Goal: Check status: Check status

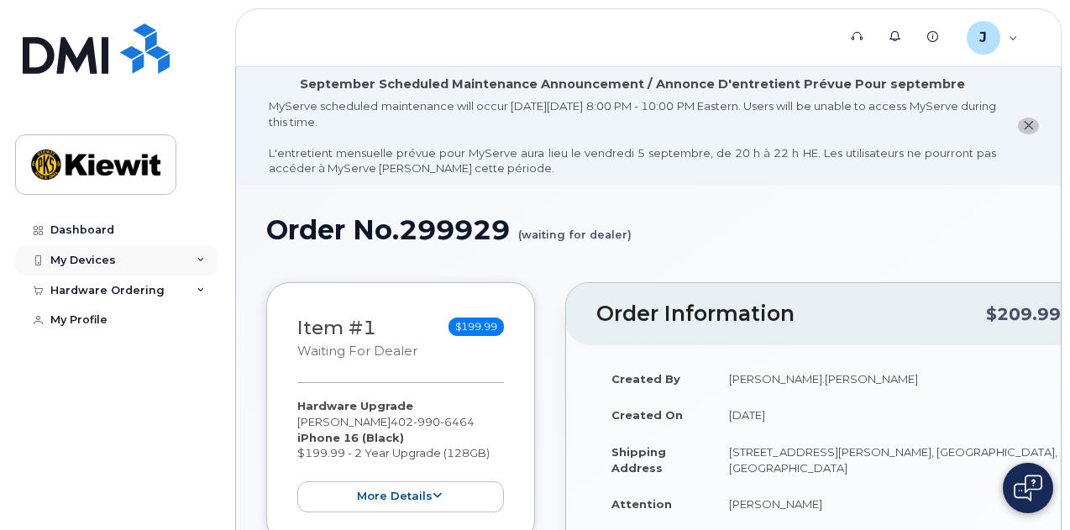
click at [92, 266] on div "My Devices" at bounding box center [116, 260] width 203 height 30
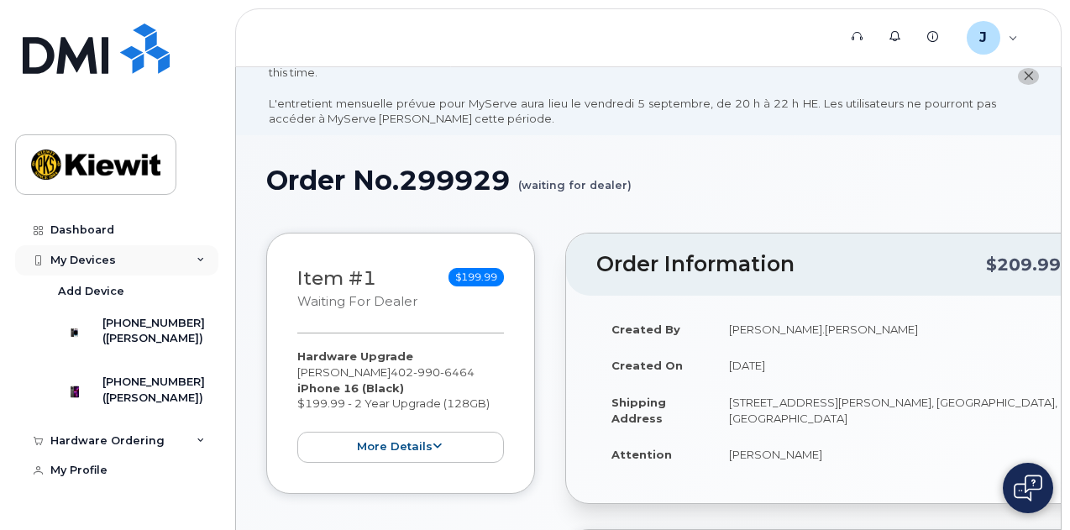
scroll to position [84, 0]
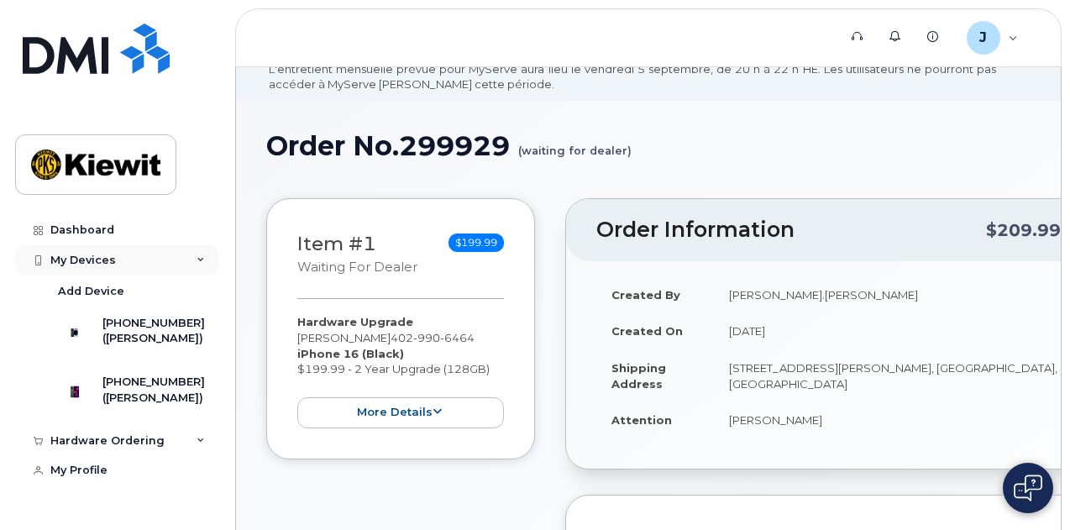
click at [92, 256] on div "My Devices" at bounding box center [83, 260] width 66 height 13
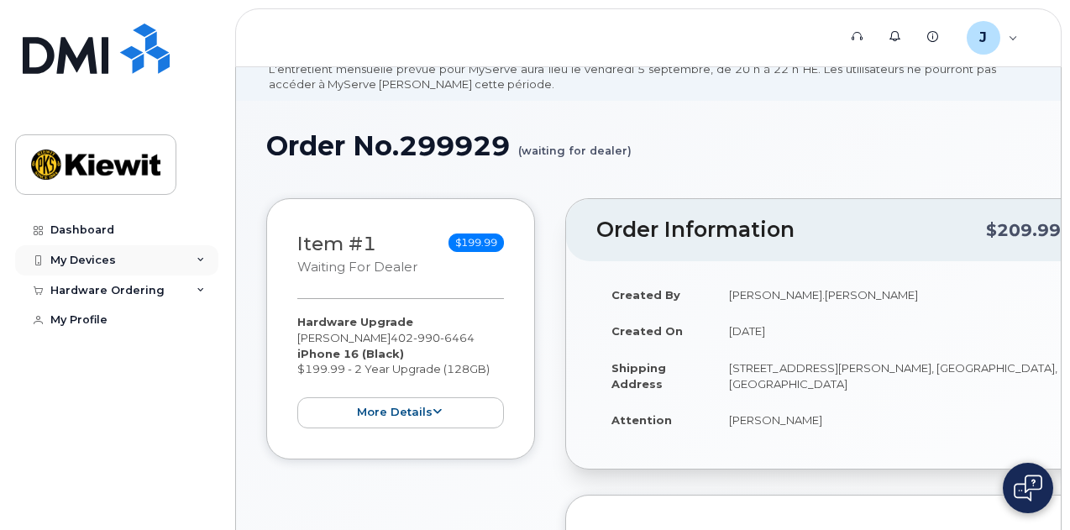
click at [95, 257] on div "My Devices" at bounding box center [83, 260] width 66 height 13
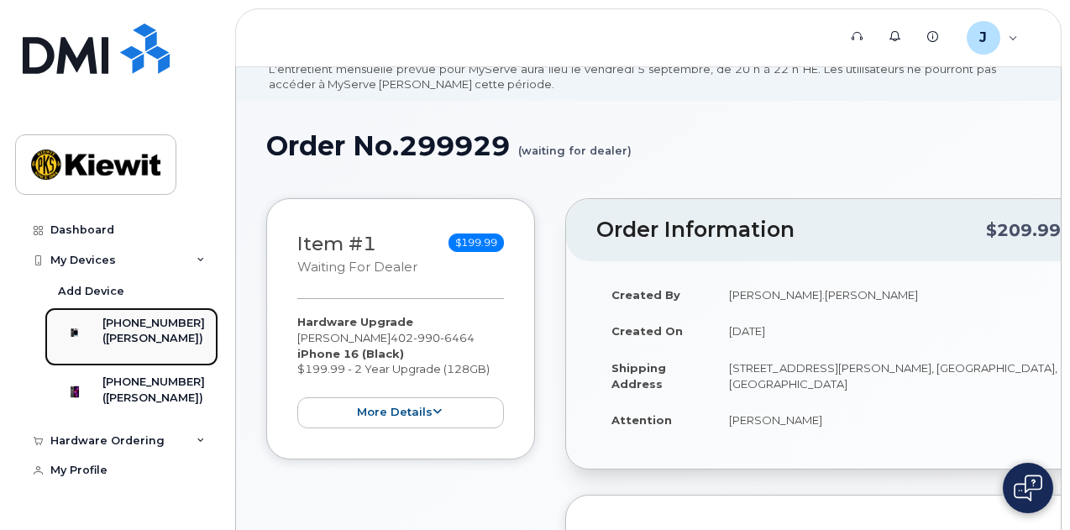
click at [144, 331] on div "([PERSON_NAME])" at bounding box center [153, 338] width 102 height 15
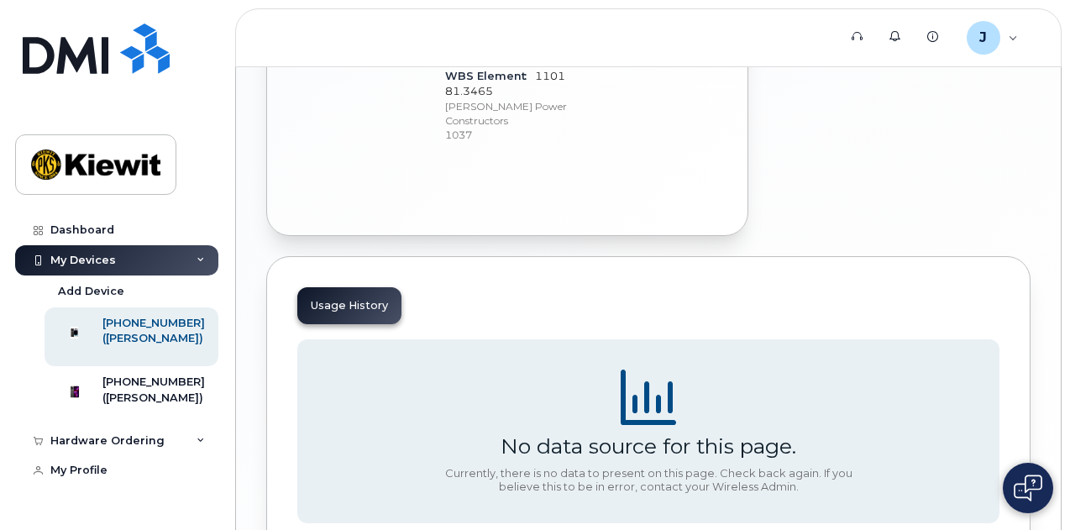
scroll to position [1154, 0]
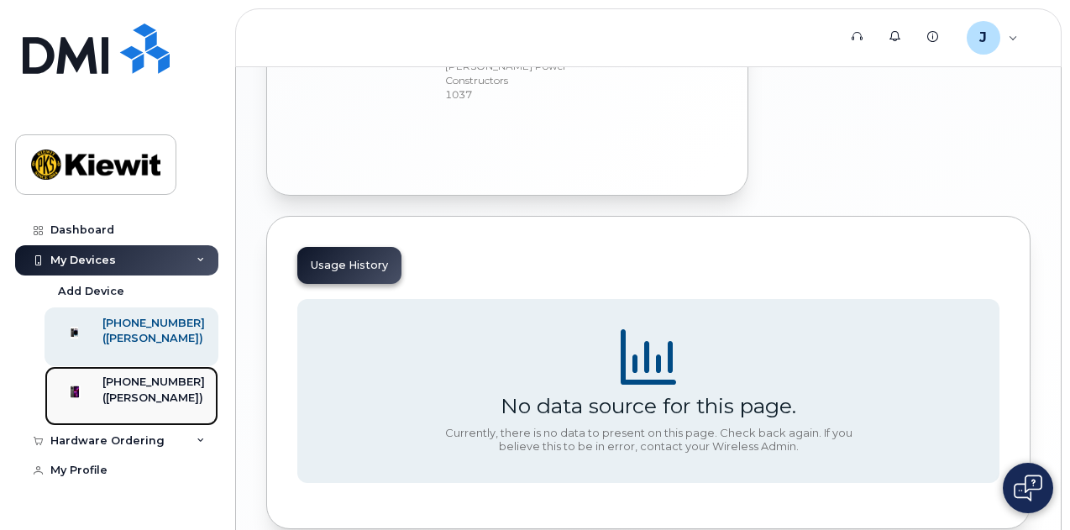
click at [120, 406] on div "([PERSON_NAME])" at bounding box center [153, 398] width 102 height 15
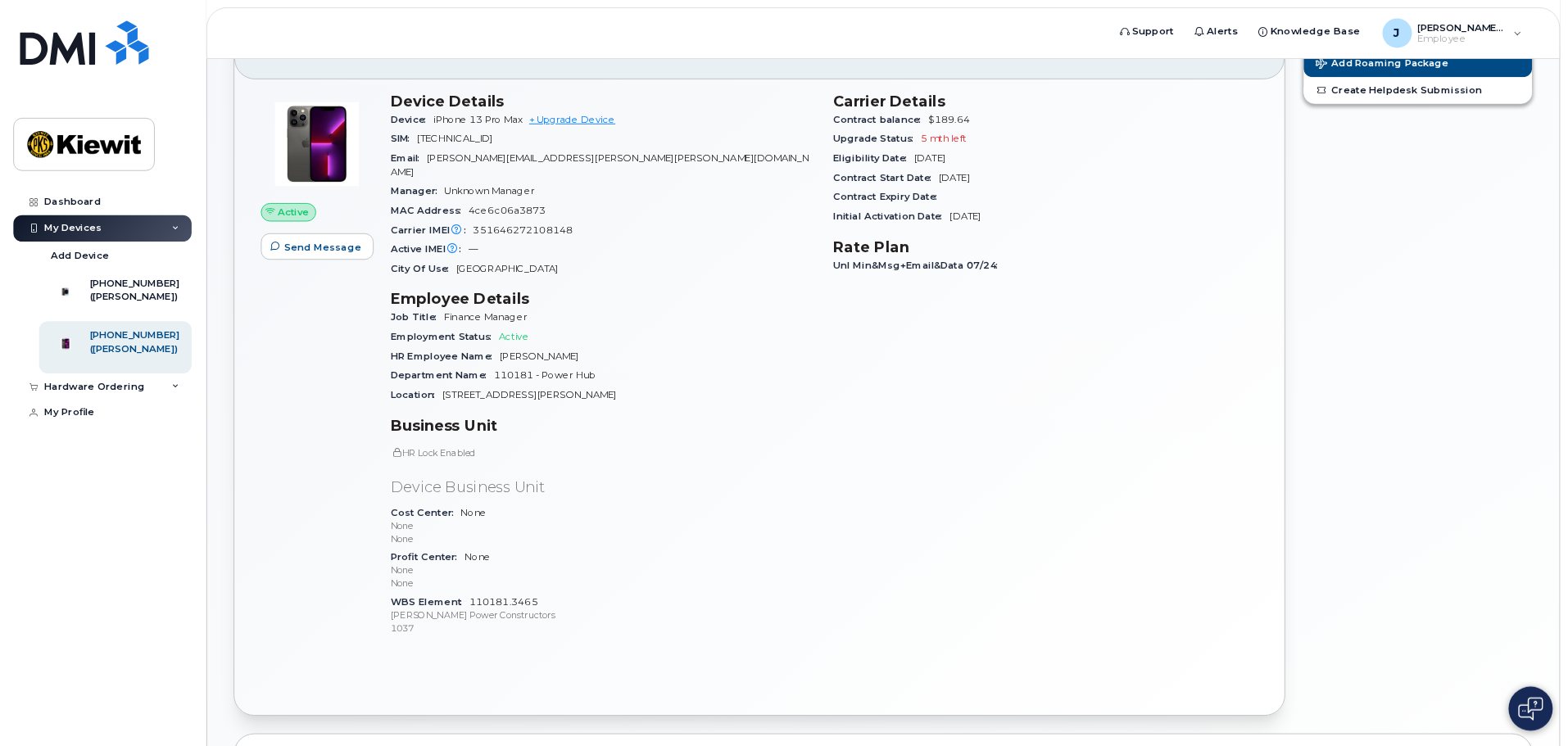
scroll to position [181, 0]
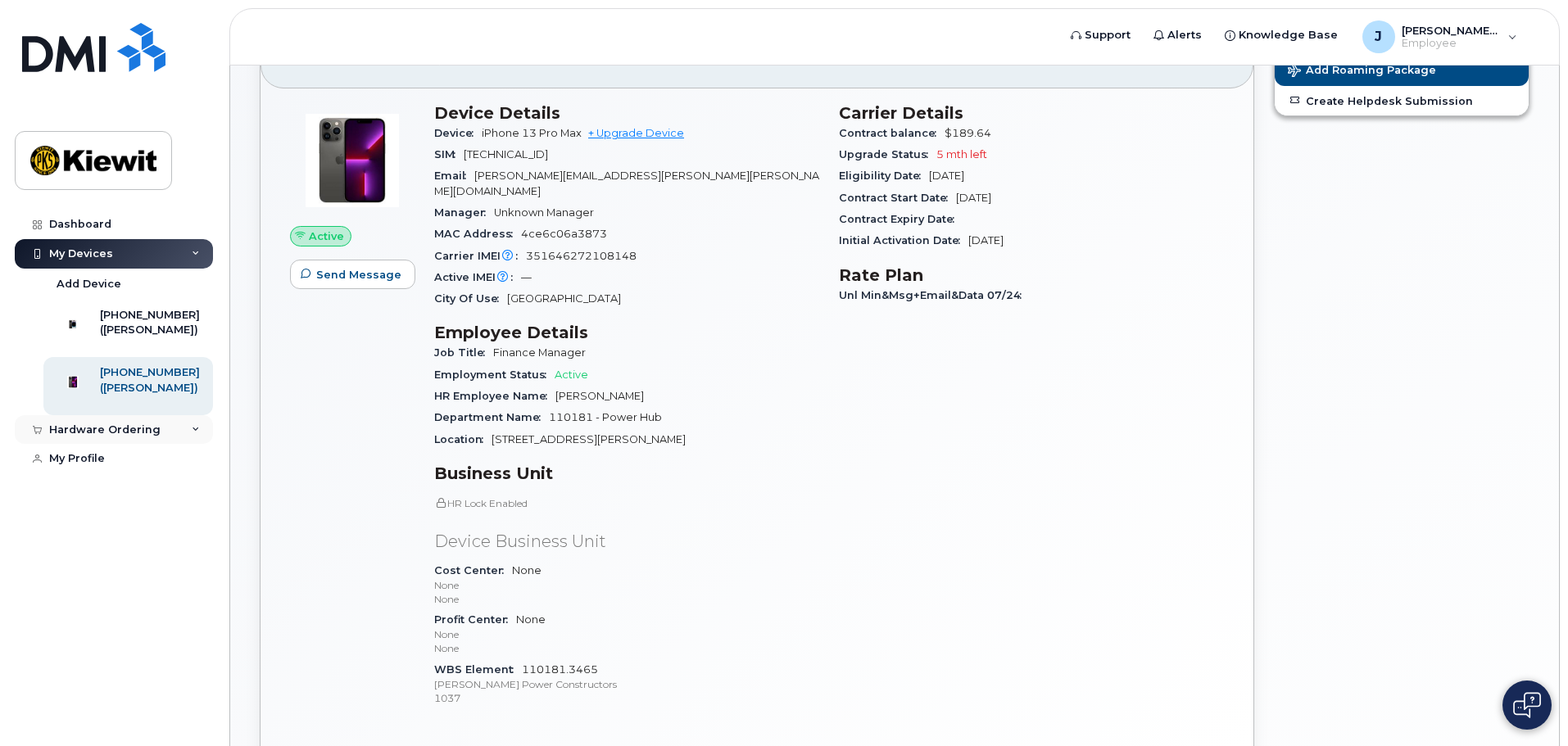
click at [87, 437] on div "Hardware Ordering" at bounding box center [104, 429] width 111 height 13
click at [118, 475] on link "My Orders" at bounding box center [129, 459] width 170 height 31
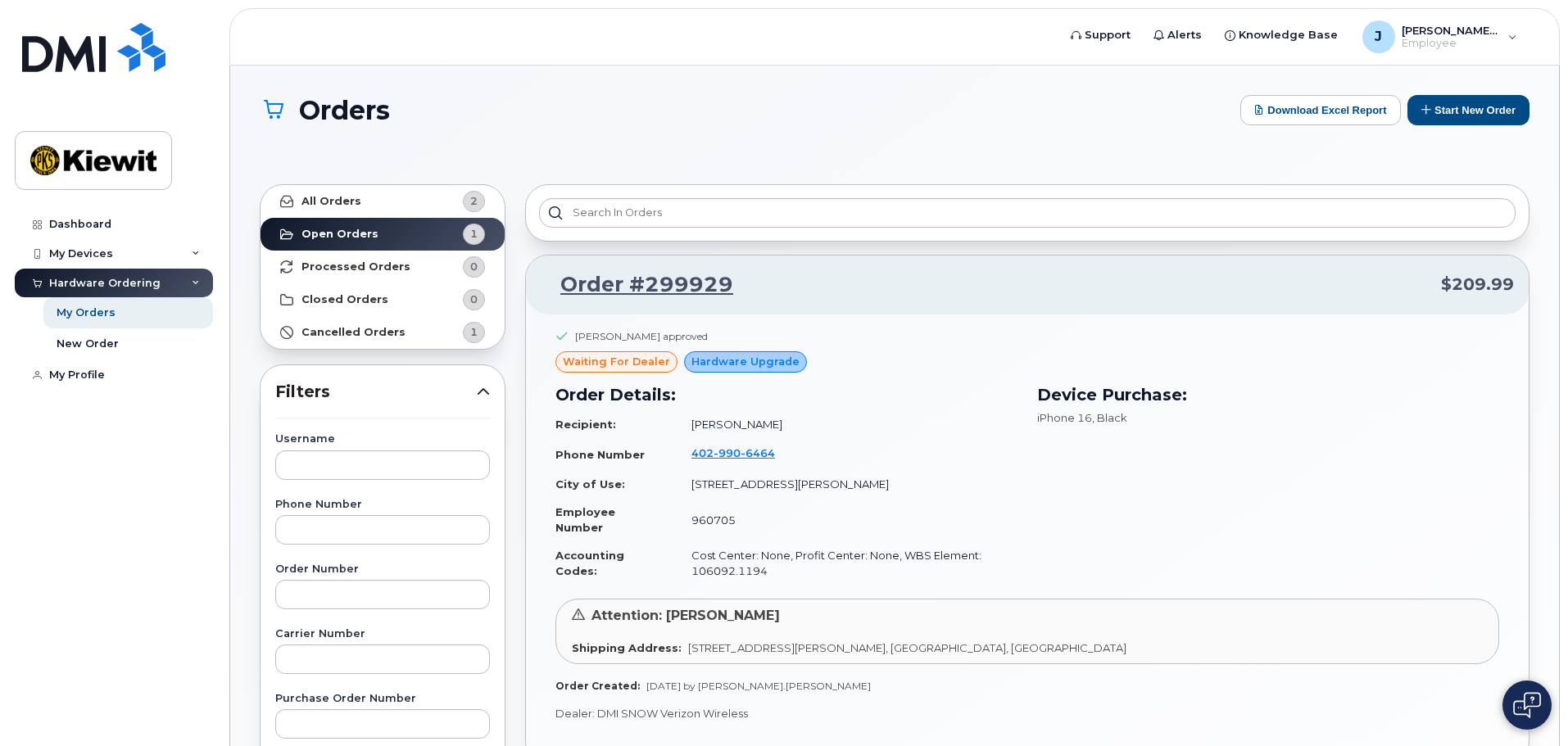
click at [613, 360] on span "waiting for dealer" at bounding box center [616, 362] width 107 height 16
drag, startPoint x: 614, startPoint y: 366, endPoint x: 692, endPoint y: 362, distance: 78.1
click at [663, 365] on span "waiting for dealer" at bounding box center [616, 362] width 107 height 16
click at [1042, 380] on div "Device Purchase: iPhone 16 , Black" at bounding box center [1268, 484] width 482 height 222
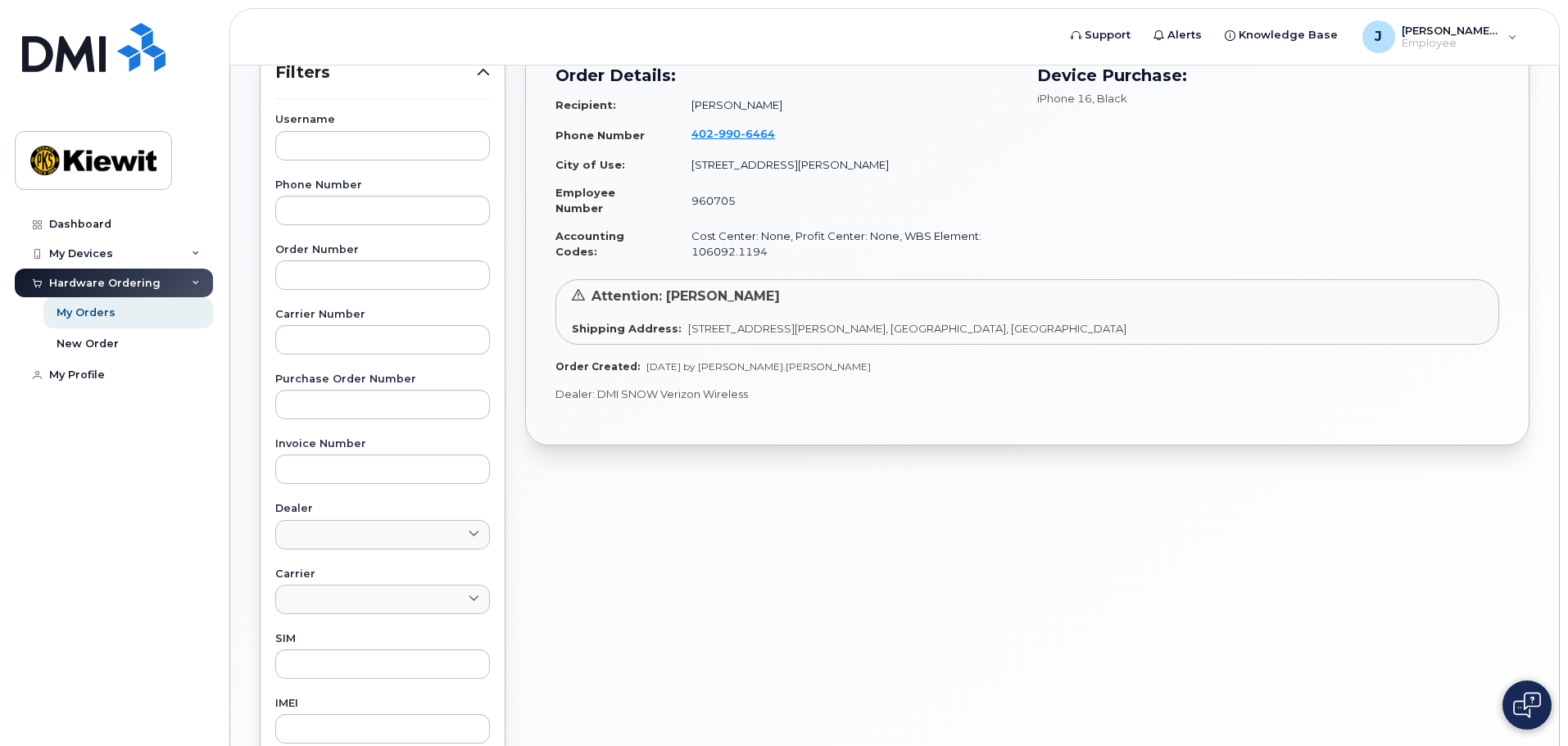
scroll to position [328, 0]
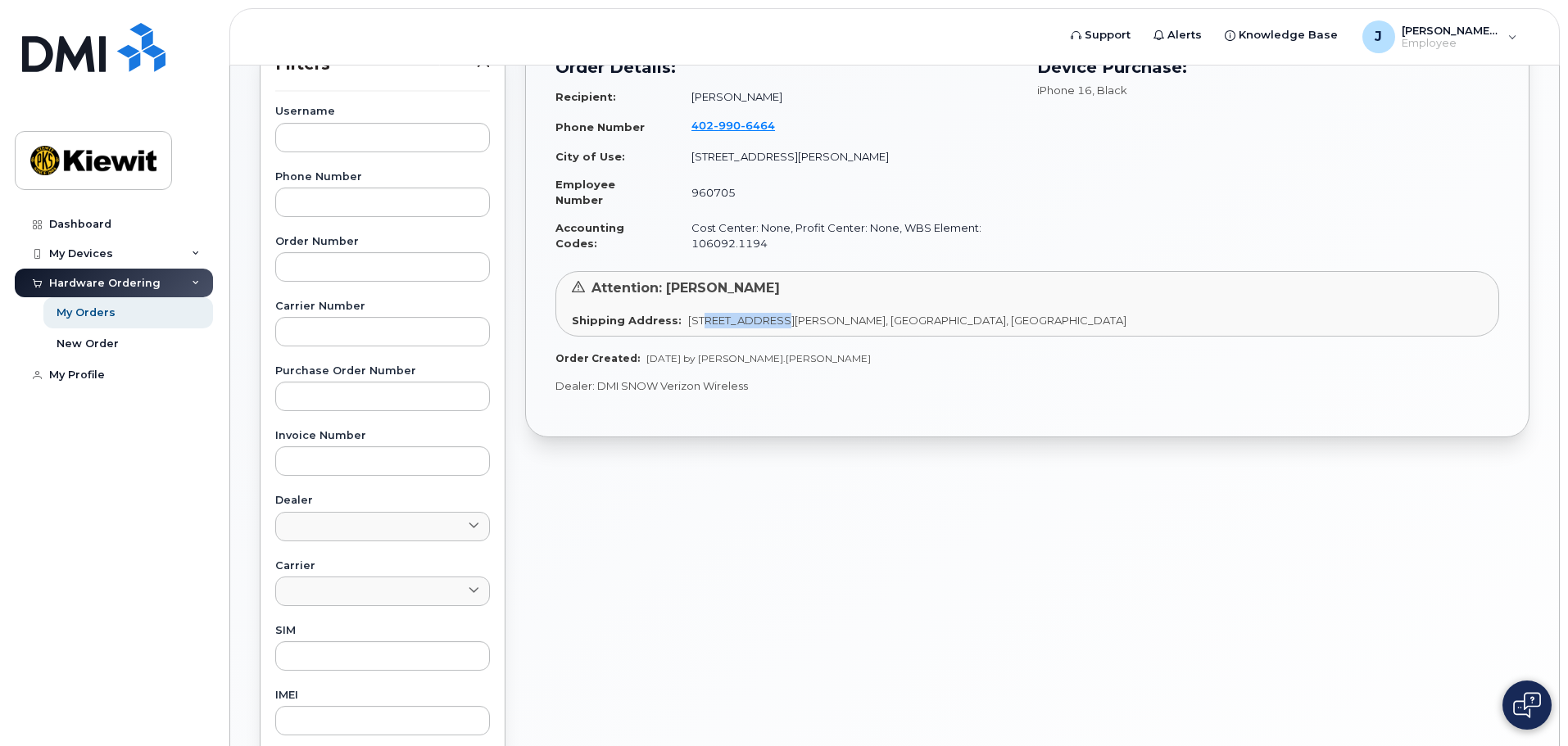
drag, startPoint x: 705, startPoint y: 310, endPoint x: 904, endPoint y: 320, distance: 199.3
click at [893, 320] on div "Attention: [PERSON_NAME] Shipping Address: [STREET_ADDRESS][PERSON_NAME], [GEOG…" at bounding box center [1028, 303] width 944 height 65
drag, startPoint x: 980, startPoint y: 333, endPoint x: 918, endPoint y: 295, distance: 72.7
click at [980, 333] on div "Attention: [PERSON_NAME] Shipping Address: [STREET_ADDRESS][PERSON_NAME], [GEOG…" at bounding box center [1028, 303] width 944 height 65
